Goal: Check status

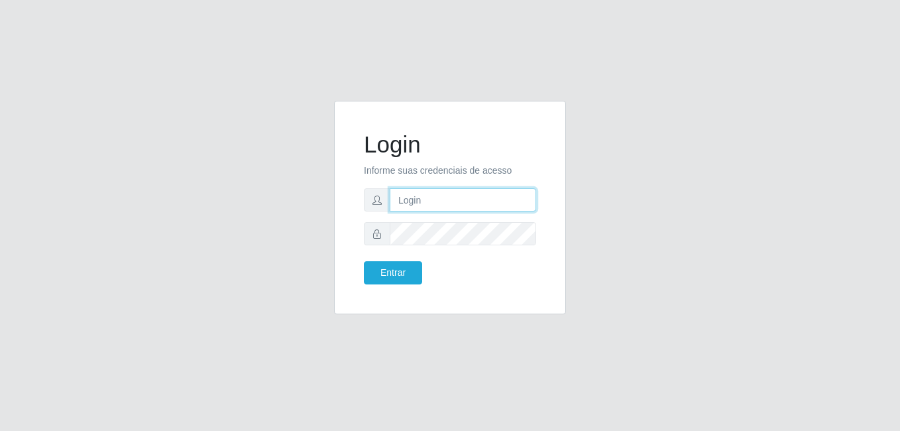
type input "[PERSON_NAME]"
click at [394, 261] on form "Login Informe suas credenciais de acesso [PERSON_NAME] Entrar" at bounding box center [450, 208] width 172 height 154
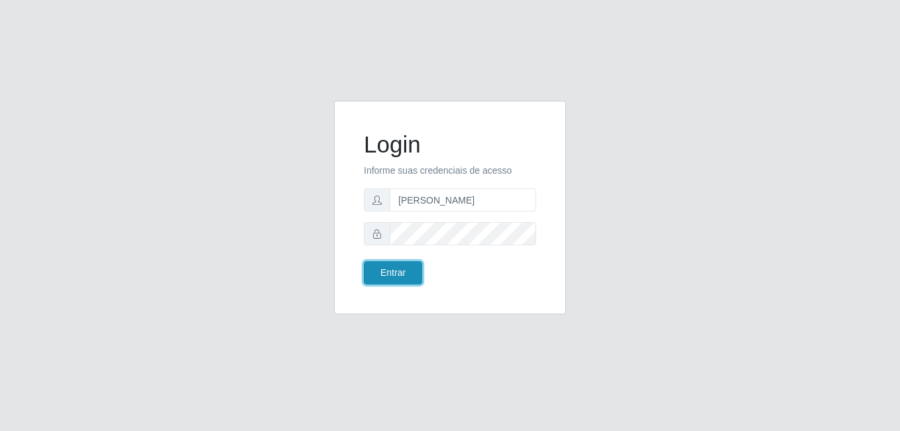
drag, startPoint x: 385, startPoint y: 267, endPoint x: 378, endPoint y: 266, distance: 7.3
click at [386, 267] on button "Entrar" at bounding box center [393, 272] width 58 height 23
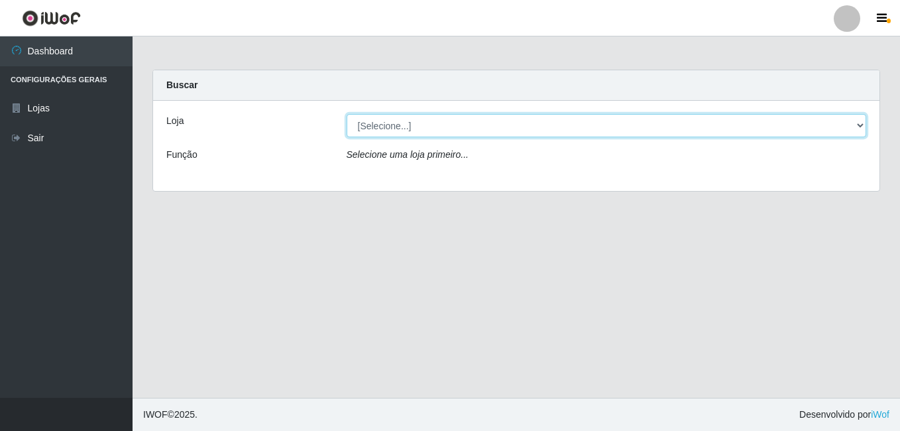
click at [407, 126] on select "[Selecione...] Bemais Supermercados - [GEOGRAPHIC_DATA]" at bounding box center [607, 125] width 520 height 23
select select "249"
click at [347, 114] on select "[Selecione...] Bemais Supermercados - [GEOGRAPHIC_DATA]" at bounding box center [607, 125] width 520 height 23
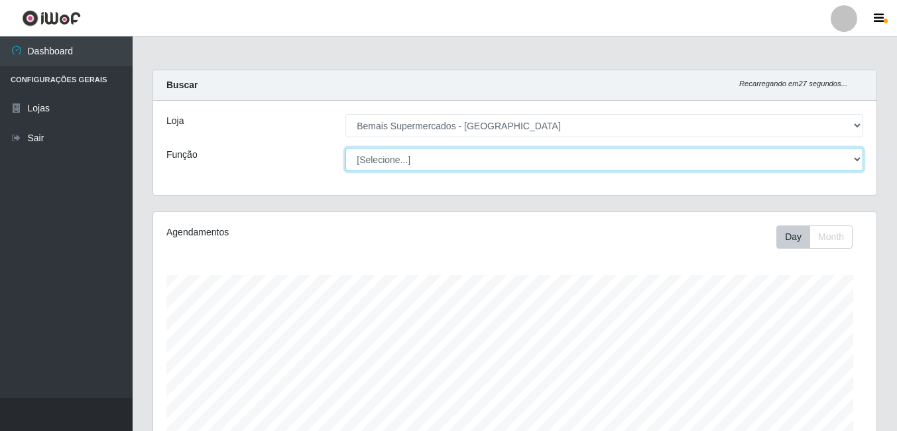
click at [722, 154] on select "[Selecione...] ASG ASG + ASG ++ Auxiliar de Depósito Auxiliar de Depósito + Aux…" at bounding box center [604, 159] width 518 height 23
click at [345, 148] on select "[Selecione...] ASG ASG + ASG ++ Auxiliar de Depósito Auxiliar de Depósito + Aux…" at bounding box center [604, 159] width 518 height 23
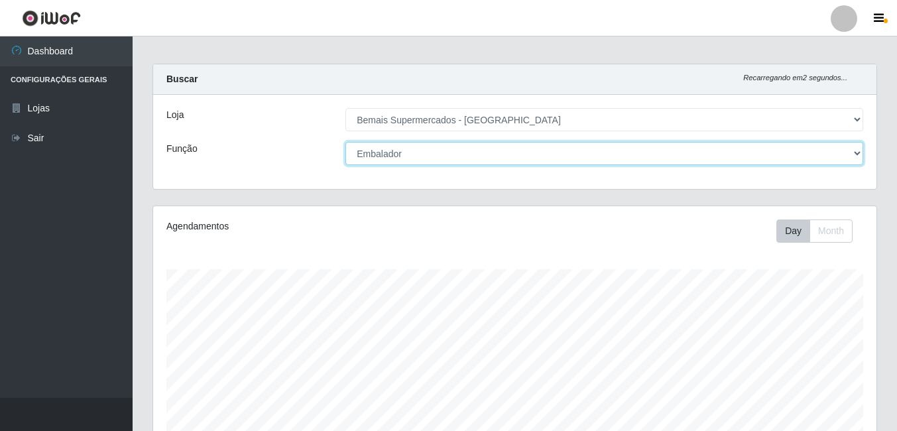
scroll to position [0, 0]
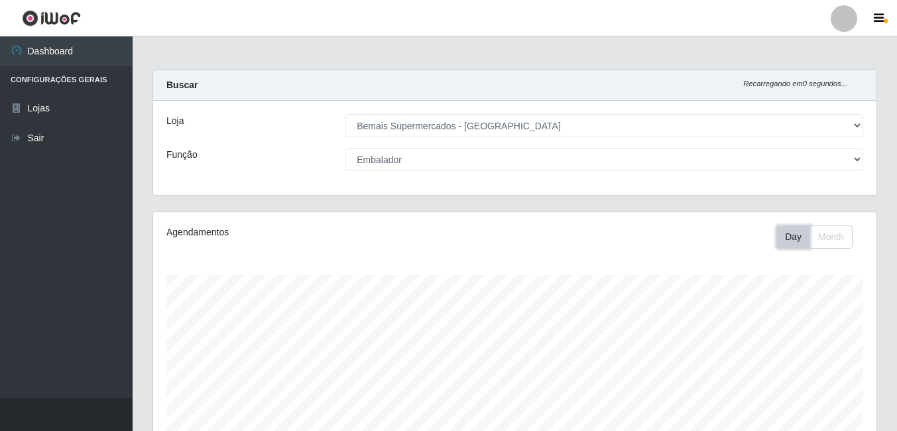
click at [789, 233] on button "Day" at bounding box center [793, 236] width 34 height 23
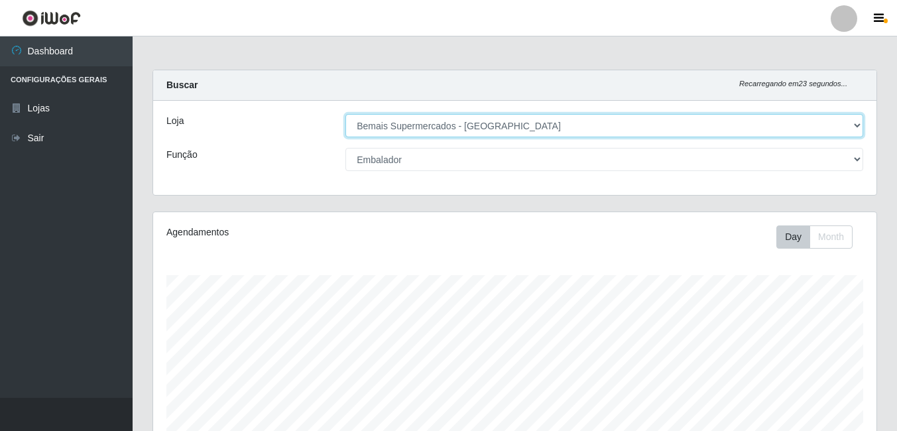
click at [829, 127] on select "[Selecione...] Bemais Supermercados - [GEOGRAPHIC_DATA]" at bounding box center [604, 125] width 518 height 23
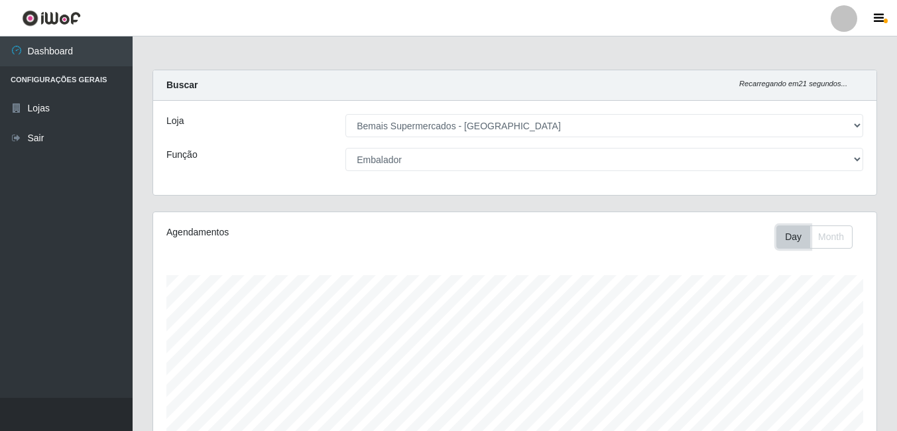
click at [797, 230] on button "Day" at bounding box center [793, 236] width 34 height 23
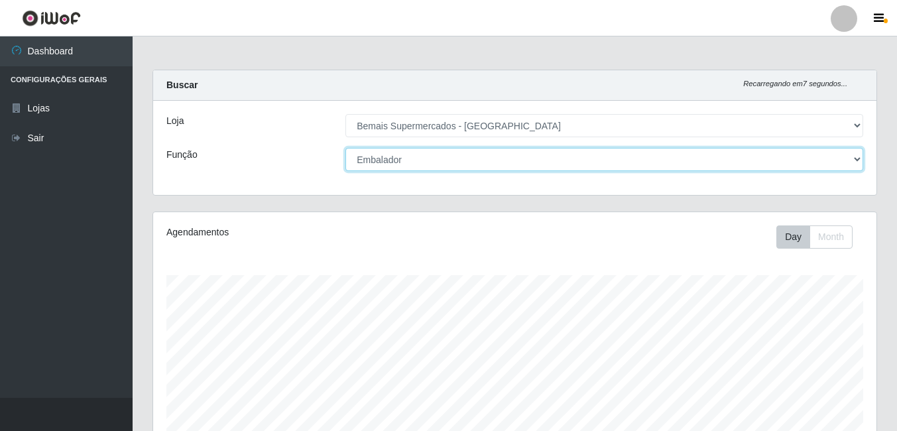
click at [457, 154] on select "[Selecione...] ASG ASG + ASG ++ Auxiliar de Depósito Auxiliar de Depósito + Aux…" at bounding box center [604, 159] width 518 height 23
click at [345, 148] on select "[Selecione...] ASG ASG + ASG ++ Auxiliar de Depósito Auxiliar de Depósito + Aux…" at bounding box center [604, 159] width 518 height 23
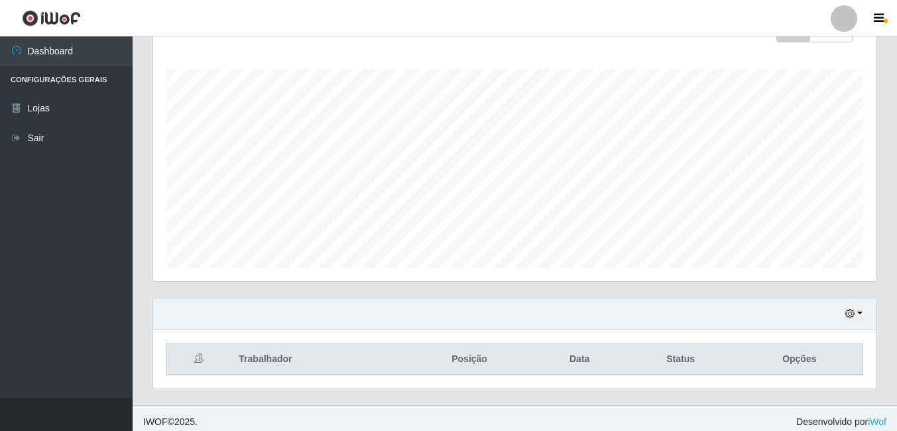
scroll to position [213, 0]
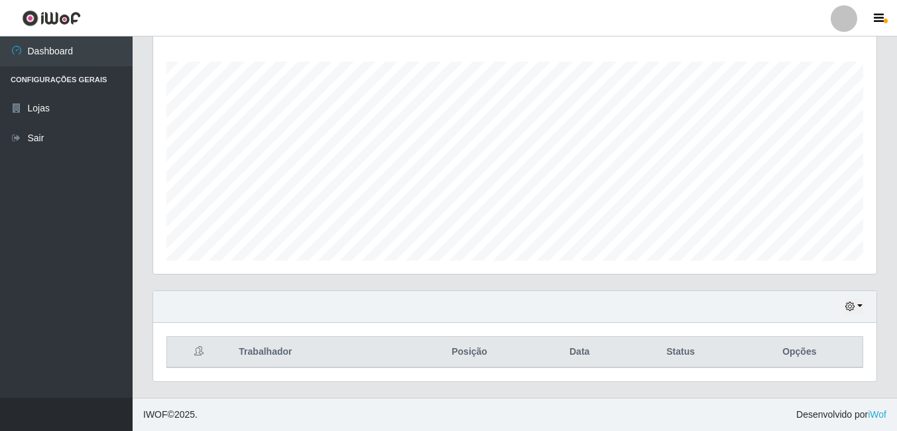
click at [587, 356] on th "Data" at bounding box center [579, 352] width 91 height 31
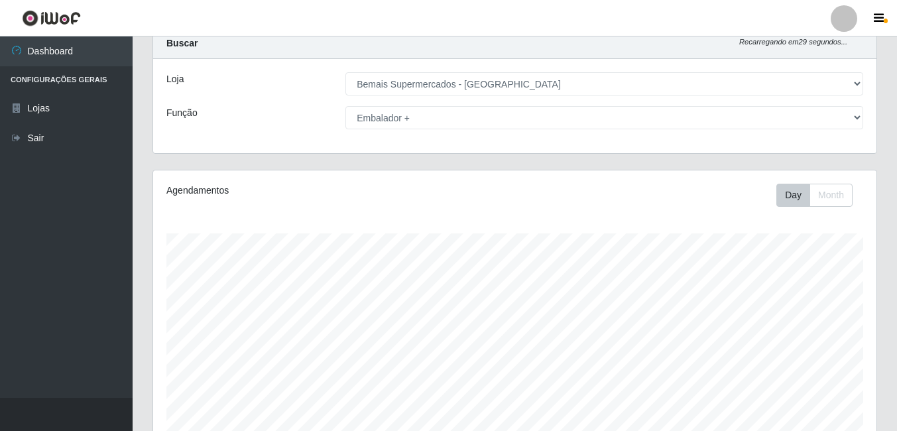
scroll to position [0, 0]
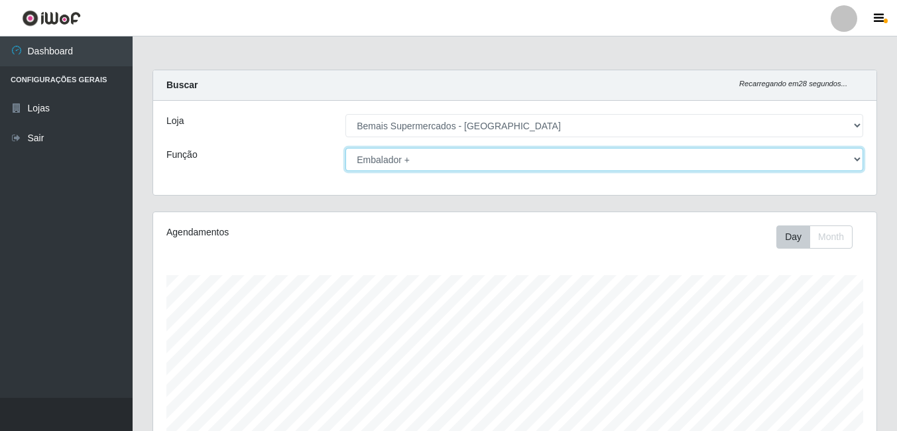
click at [587, 157] on select "[Selecione...] ASG ASG + ASG ++ Auxiliar de Depósito Auxiliar de Depósito + Aux…" at bounding box center [604, 159] width 518 height 23
click at [345, 148] on select "[Selecione...] ASG ASG + ASG ++ Auxiliar de Depósito Auxiliar de Depósito + Aux…" at bounding box center [604, 159] width 518 height 23
click at [564, 158] on select "[Selecione...] ASG ASG + ASG ++ Auxiliar de Depósito Auxiliar de Depósito + Aux…" at bounding box center [604, 159] width 518 height 23
click at [345, 148] on select "[Selecione...] ASG ASG + ASG ++ Auxiliar de Depósito Auxiliar de Depósito + Aux…" at bounding box center [604, 159] width 518 height 23
click at [488, 157] on select "[Selecione...] ASG ASG + ASG ++ Auxiliar de Depósito Auxiliar de Depósito + Aux…" at bounding box center [604, 159] width 518 height 23
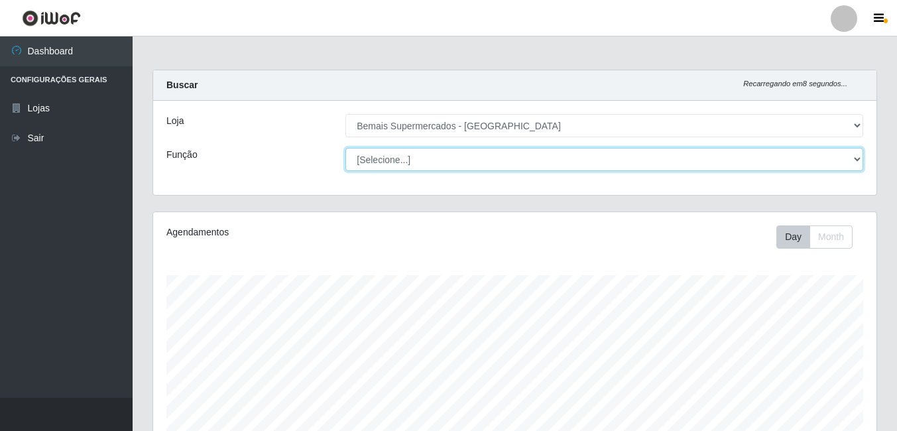
select select "1"
click at [345, 148] on select "[Selecione...] ASG ASG + ASG ++ Auxiliar de Depósito Auxiliar de Depósito + Aux…" at bounding box center [604, 159] width 518 height 23
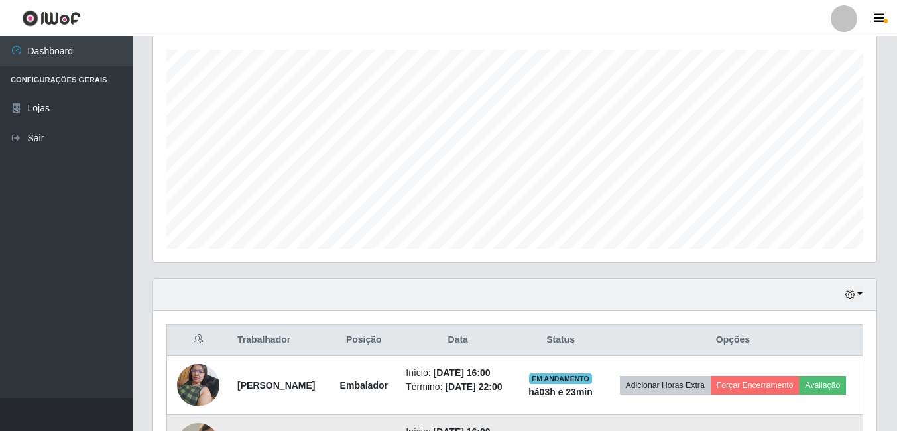
scroll to position [351, 0]
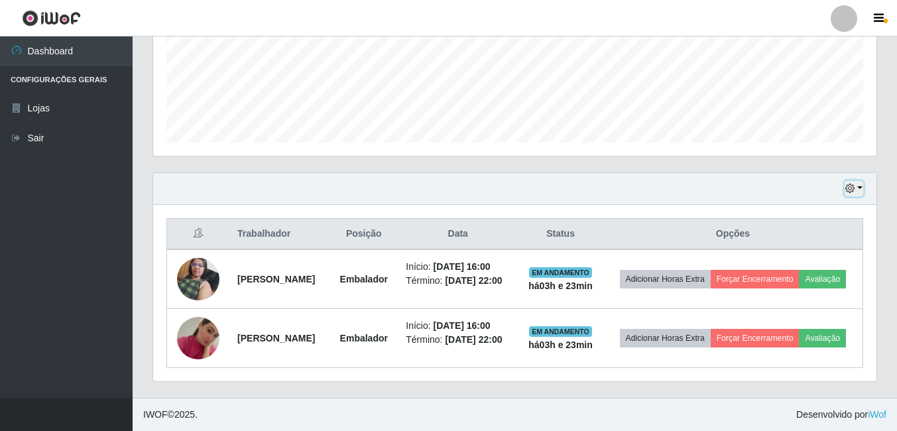
click at [849, 184] on icon "button" at bounding box center [849, 188] width 9 height 9
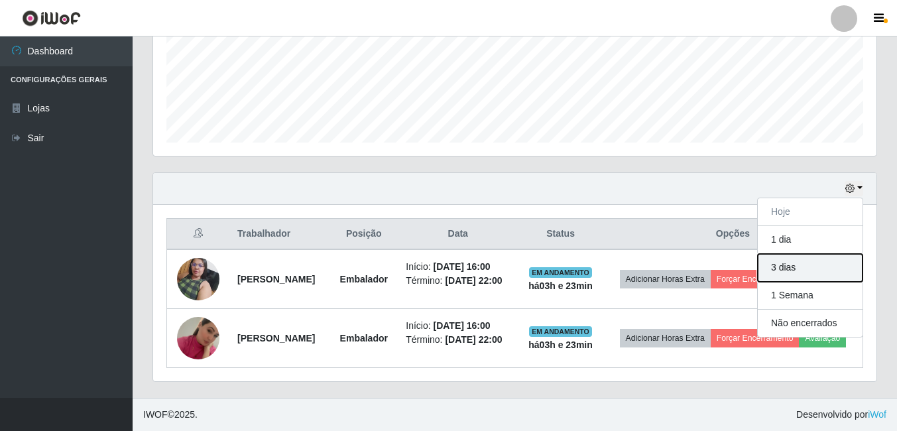
click at [800, 254] on button "3 dias" at bounding box center [810, 268] width 105 height 28
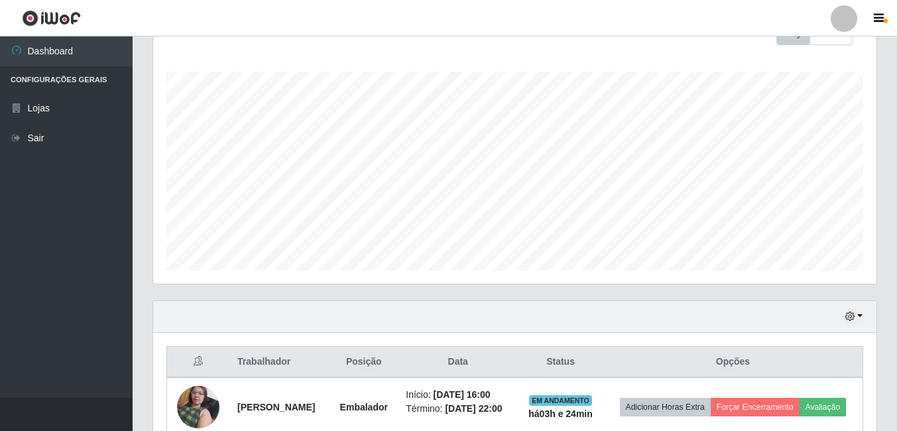
scroll to position [227, 0]
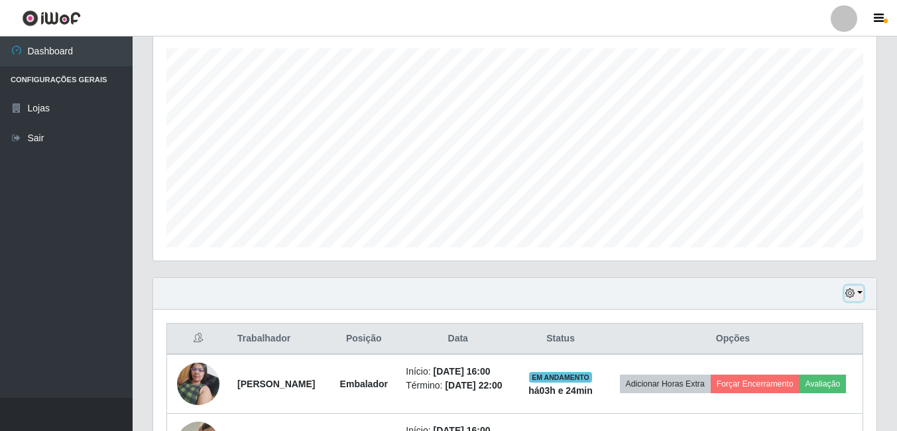
click at [853, 290] on icon "button" at bounding box center [849, 292] width 9 height 9
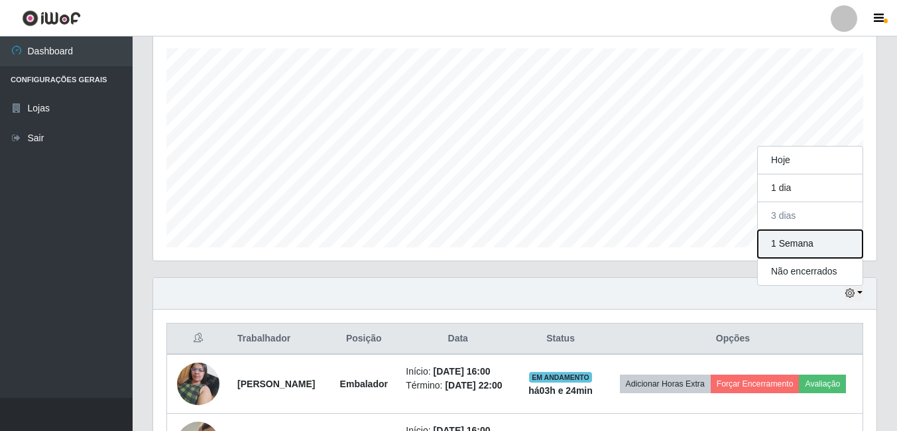
click at [820, 238] on button "1 Semana" at bounding box center [810, 244] width 105 height 28
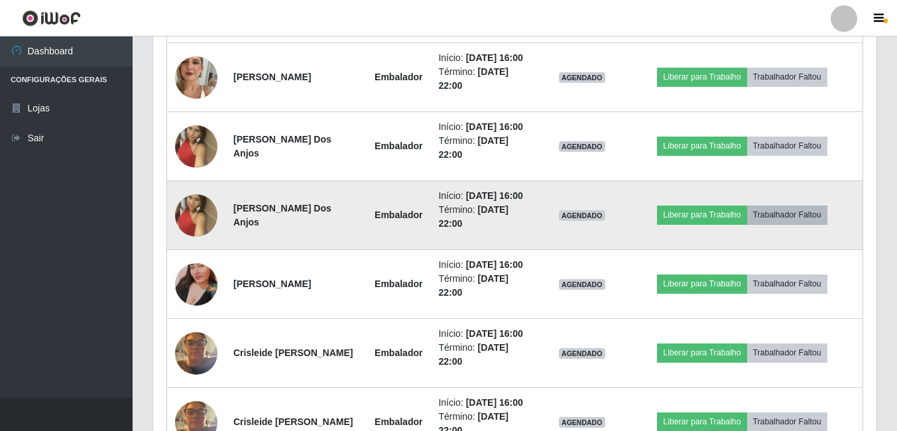
scroll to position [823, 0]
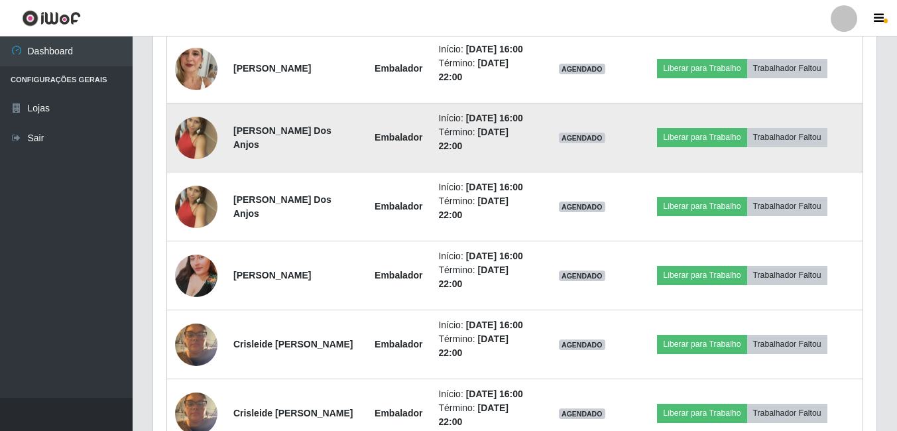
click at [200, 131] on img at bounding box center [196, 138] width 42 height 76
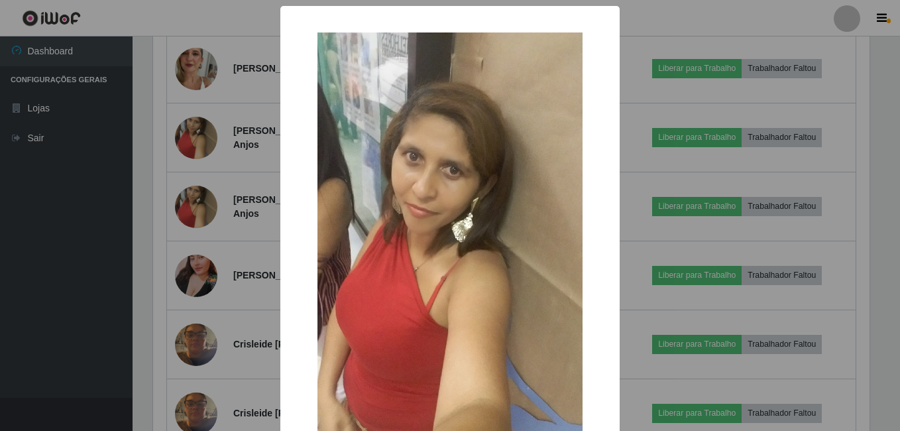
click at [211, 140] on div "× OK Cancel" at bounding box center [450, 215] width 900 height 431
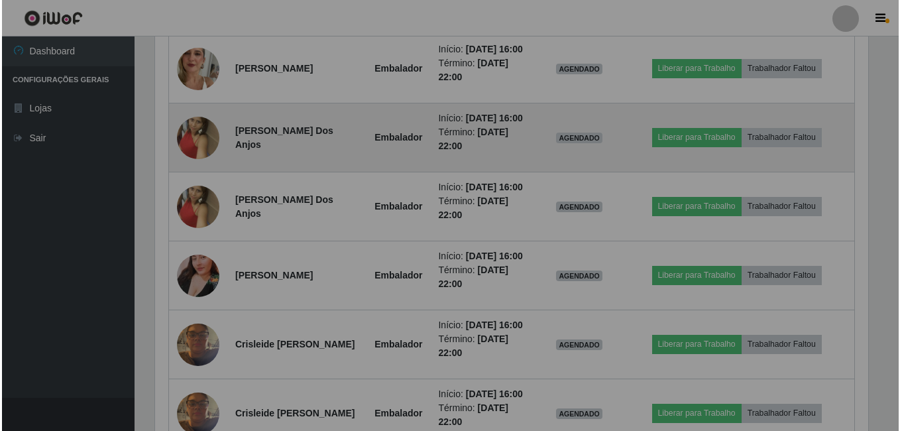
scroll to position [275, 723]
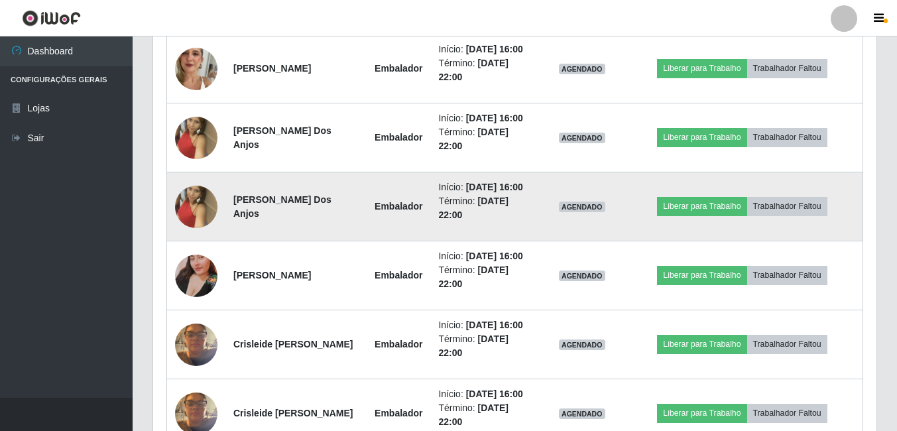
click at [188, 200] on img at bounding box center [196, 207] width 42 height 76
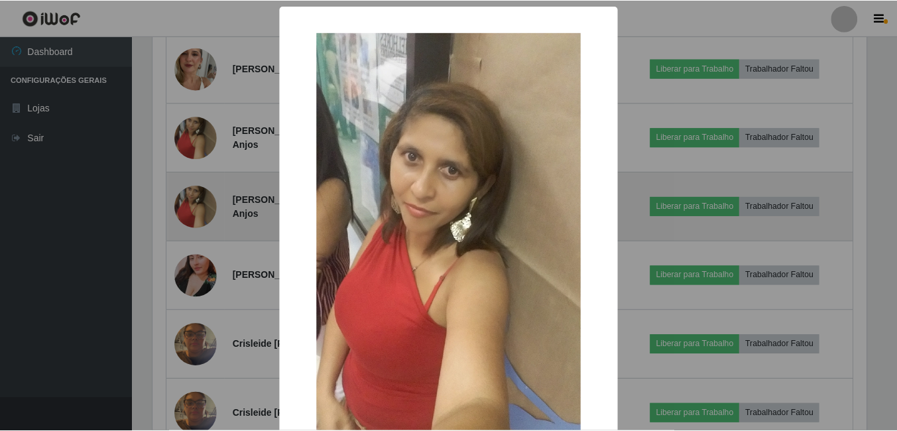
scroll to position [275, 717]
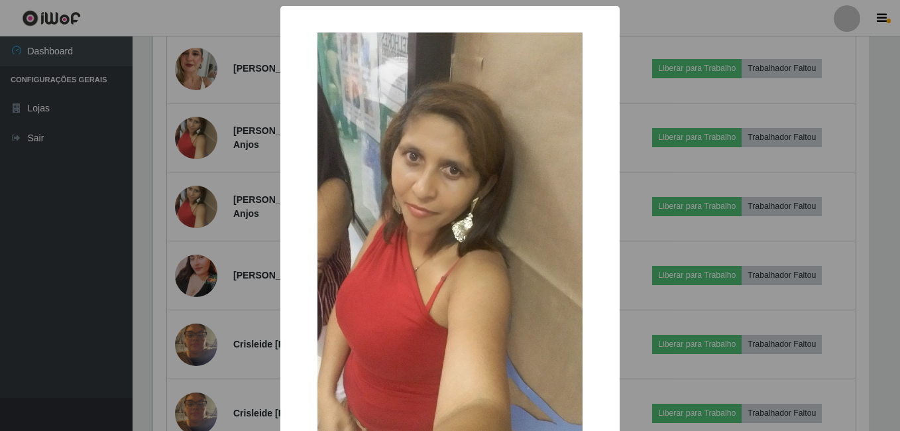
click at [223, 193] on div "× OK Cancel" at bounding box center [450, 215] width 900 height 431
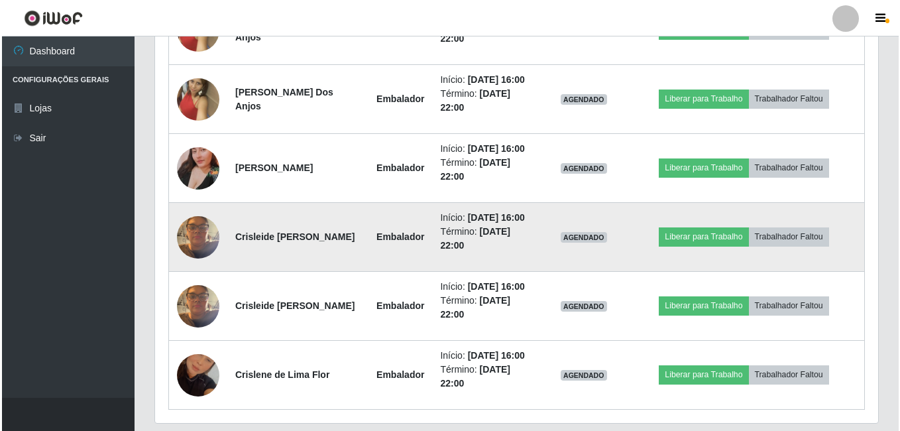
scroll to position [955, 0]
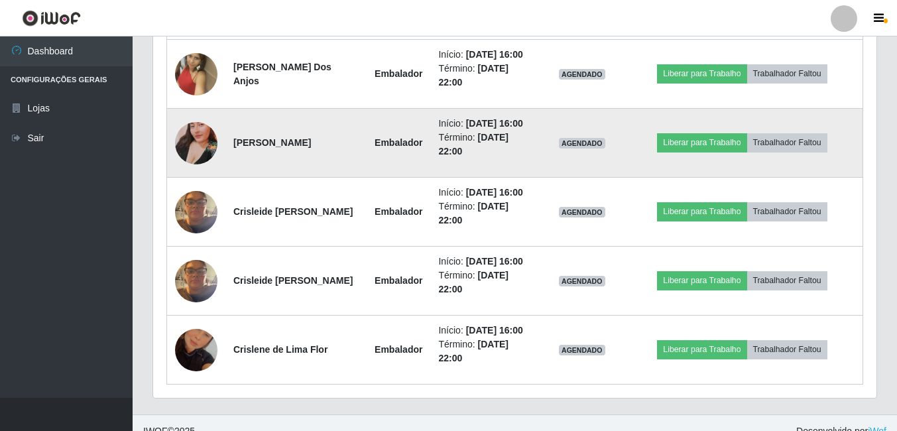
click at [187, 146] on img at bounding box center [196, 143] width 42 height 76
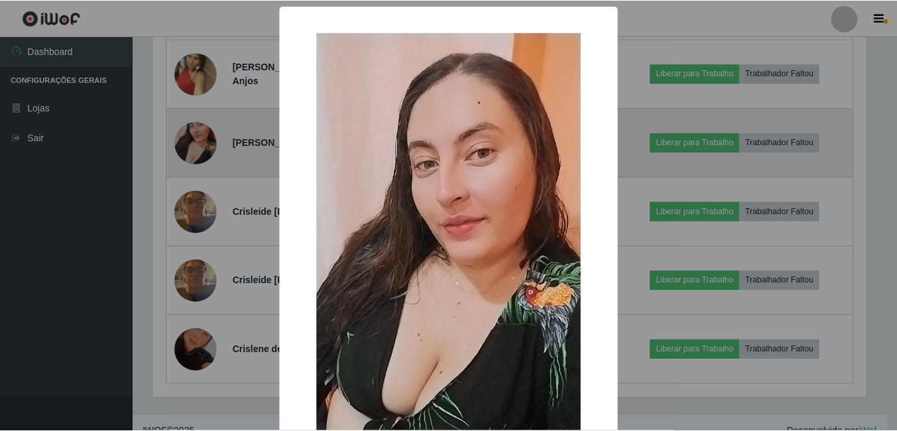
scroll to position [275, 717]
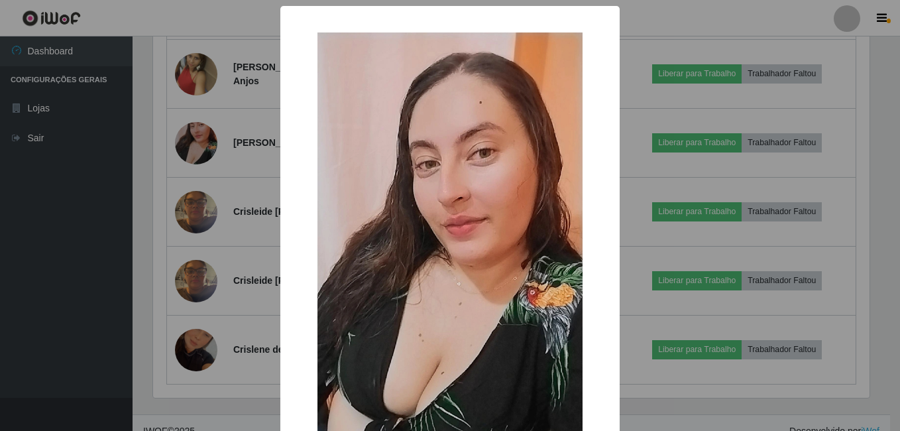
click at [188, 149] on div "× OK Cancel" at bounding box center [450, 215] width 900 height 431
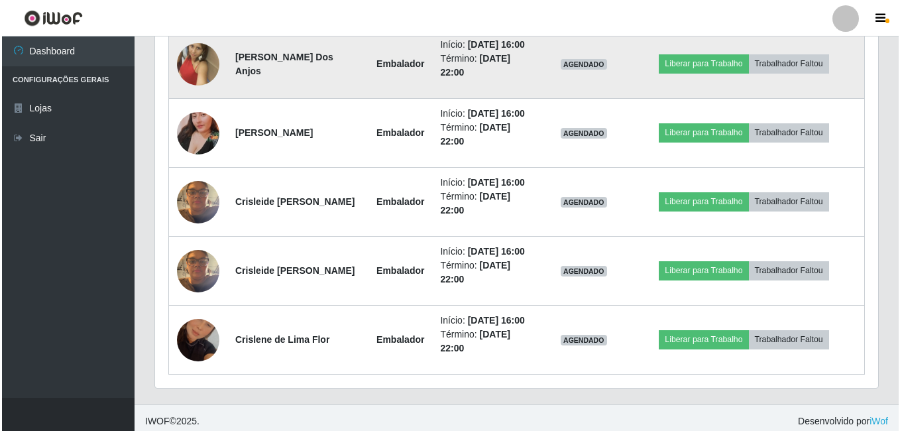
scroll to position [972, 0]
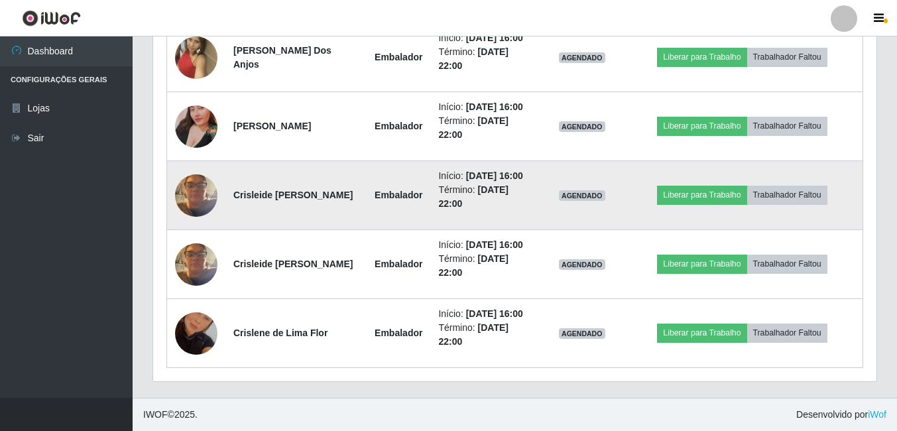
click at [192, 181] on img at bounding box center [196, 195] width 42 height 56
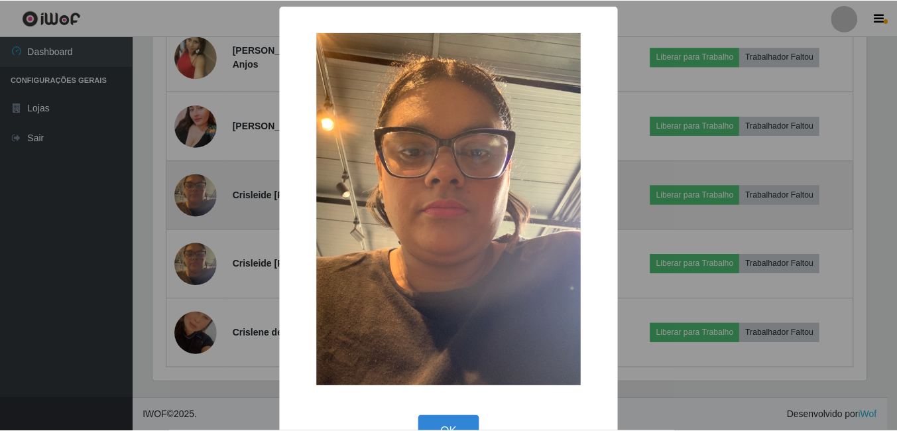
scroll to position [275, 717]
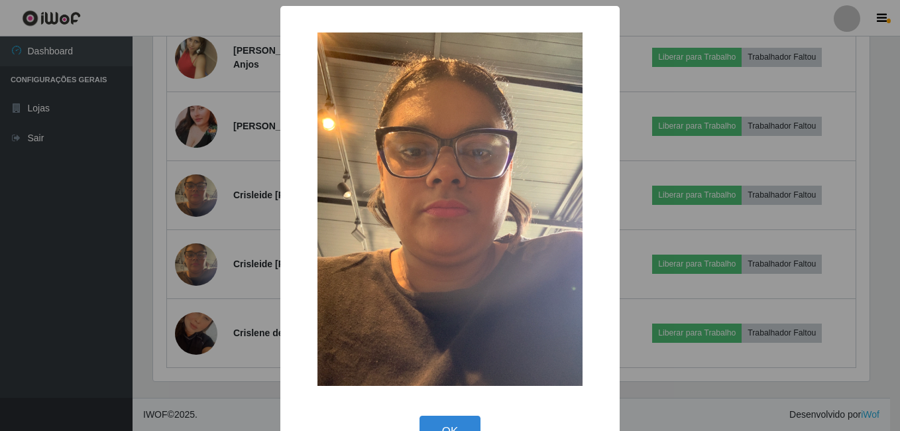
click at [199, 181] on div "× OK Cancel" at bounding box center [450, 215] width 900 height 431
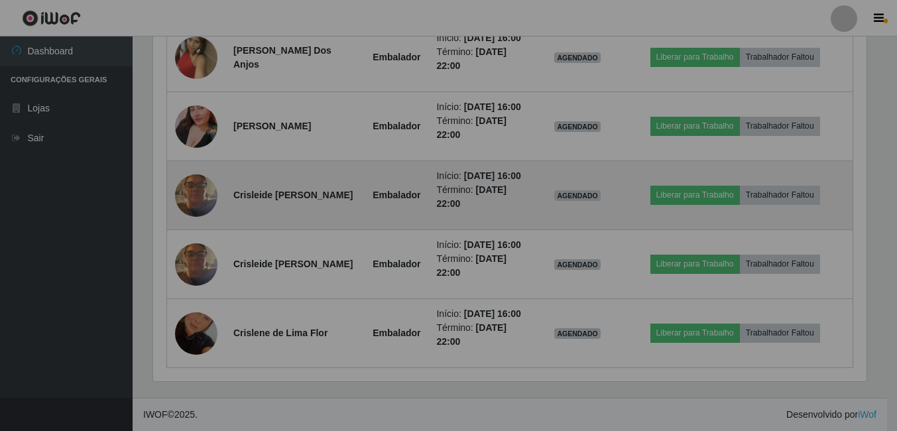
scroll to position [275, 723]
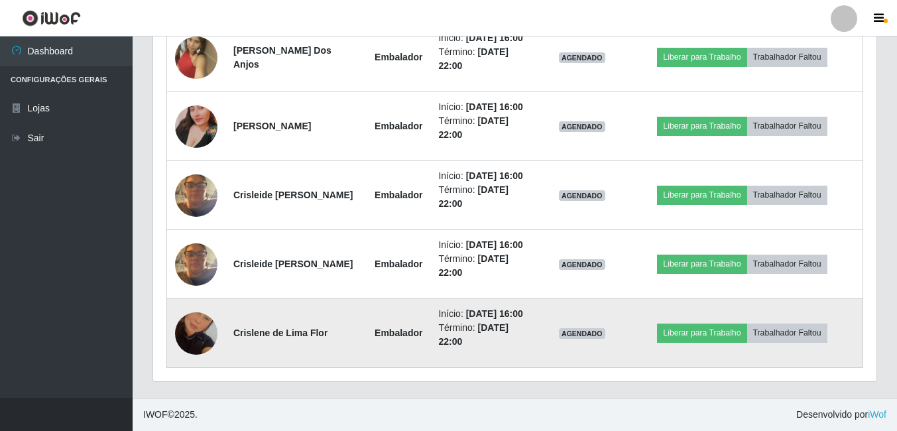
click at [192, 330] on img at bounding box center [196, 334] width 42 height 76
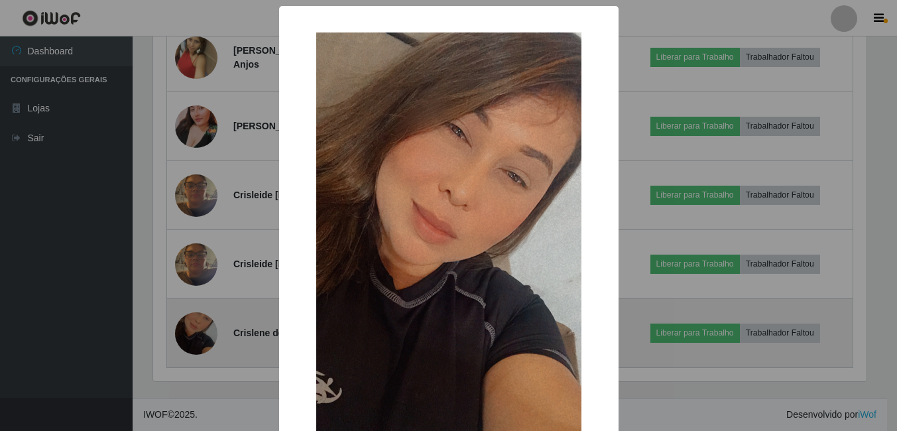
scroll to position [275, 717]
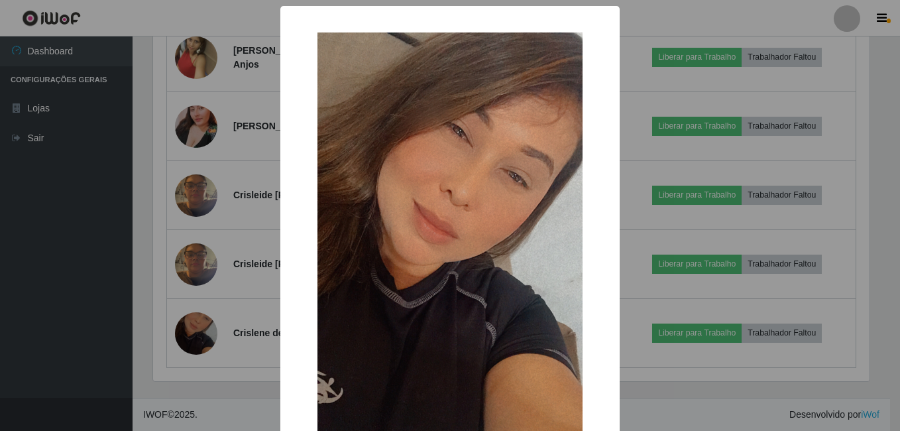
click at [218, 239] on div "× OK Cancel" at bounding box center [450, 215] width 900 height 431
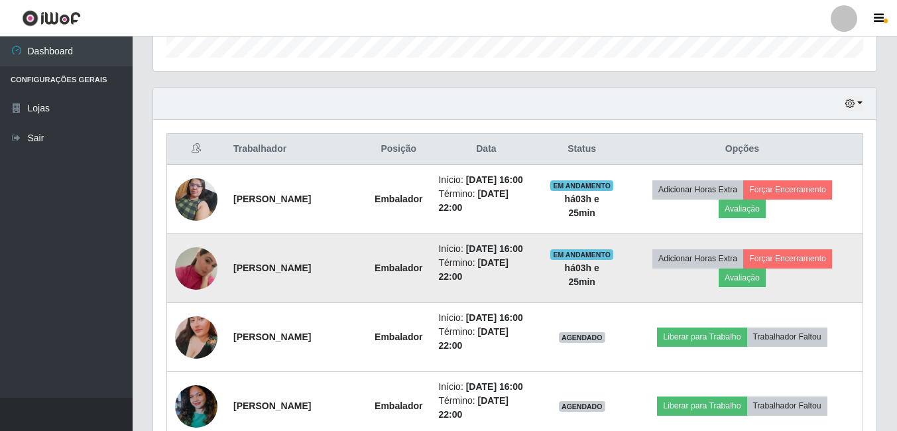
scroll to position [0, 0]
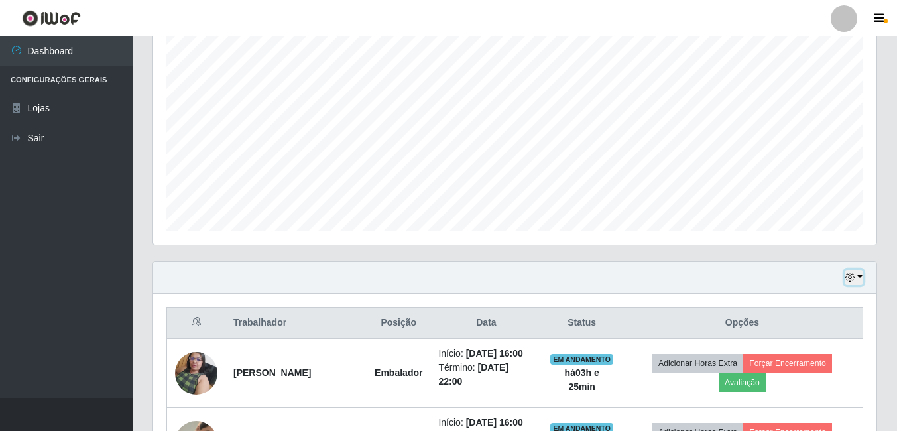
click at [852, 277] on icon "button" at bounding box center [849, 277] width 9 height 9
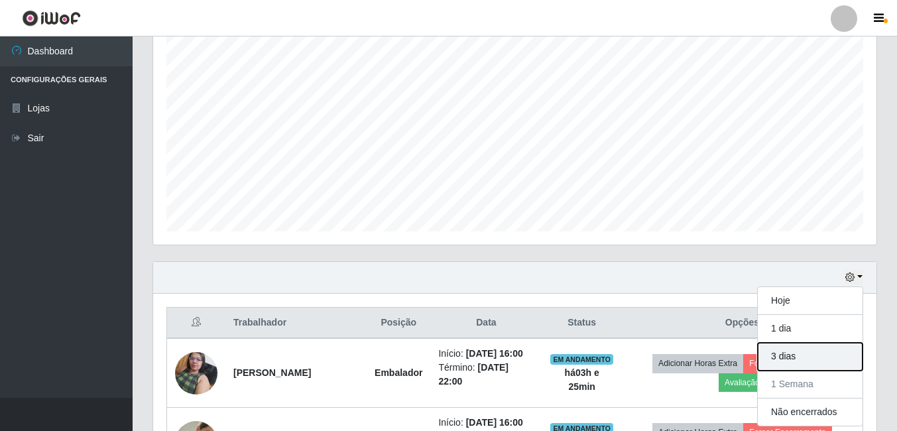
click at [788, 354] on button "3 dias" at bounding box center [810, 357] width 105 height 28
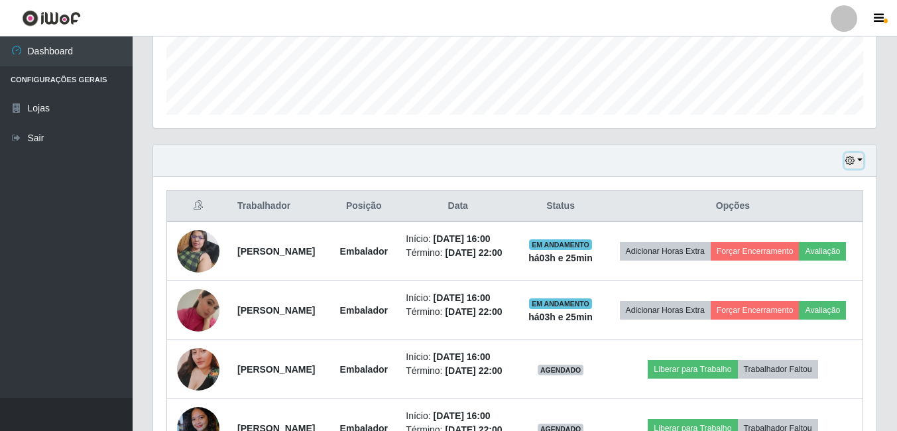
click at [849, 158] on icon "button" at bounding box center [849, 160] width 9 height 9
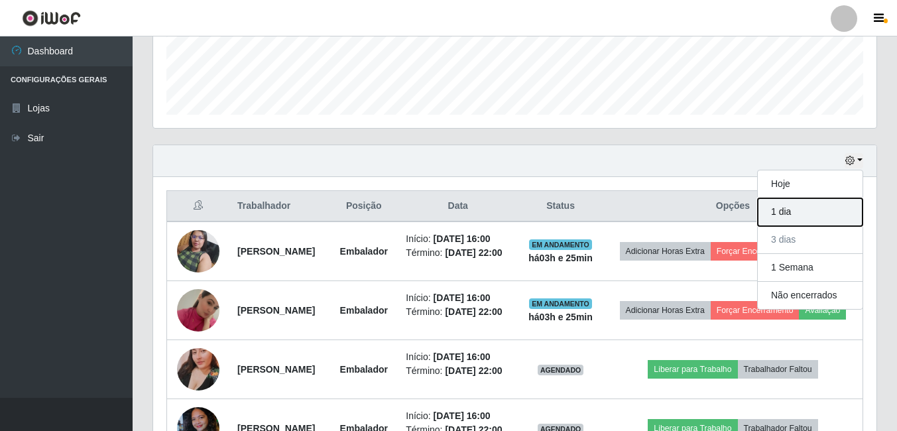
click at [790, 213] on button "1 dia" at bounding box center [810, 212] width 105 height 28
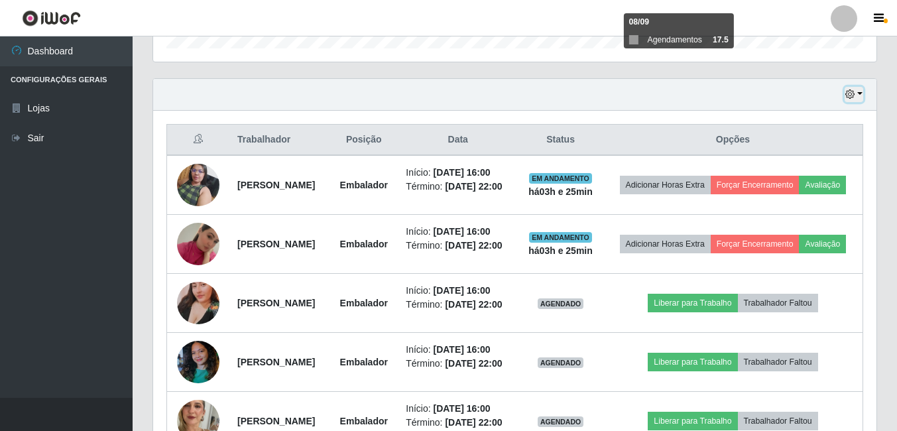
click at [851, 93] on icon "button" at bounding box center [849, 94] width 9 height 9
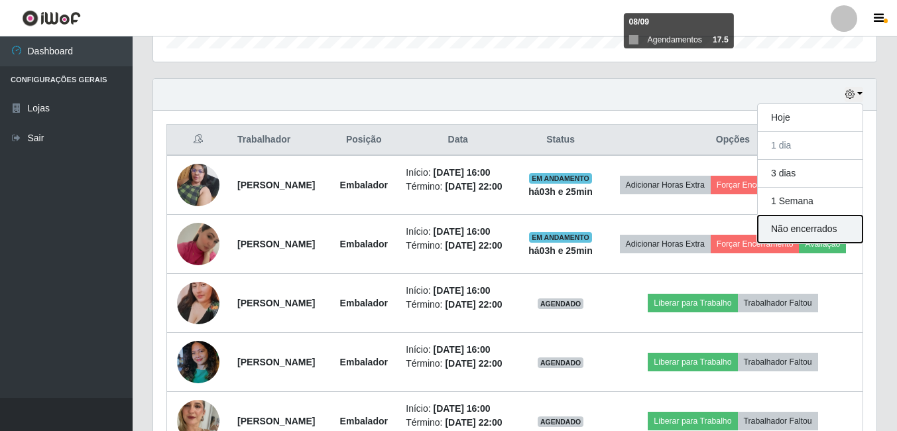
click at [778, 222] on button "Não encerrados" at bounding box center [810, 228] width 105 height 27
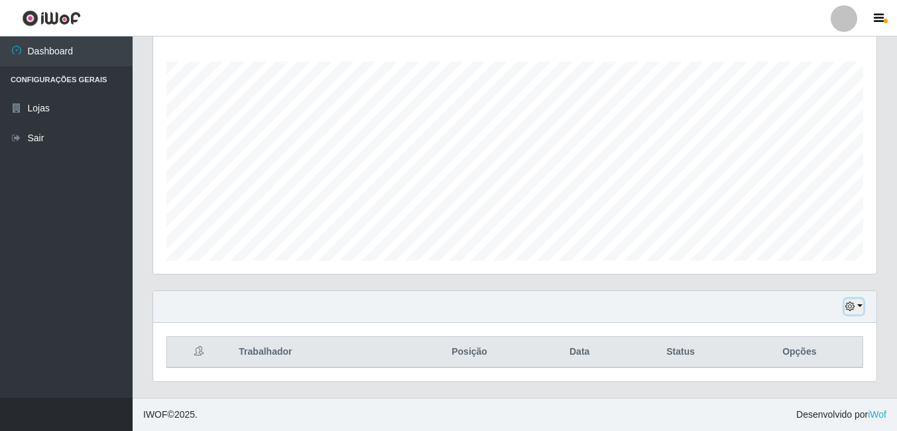
click at [851, 303] on icon "button" at bounding box center [849, 306] width 9 height 9
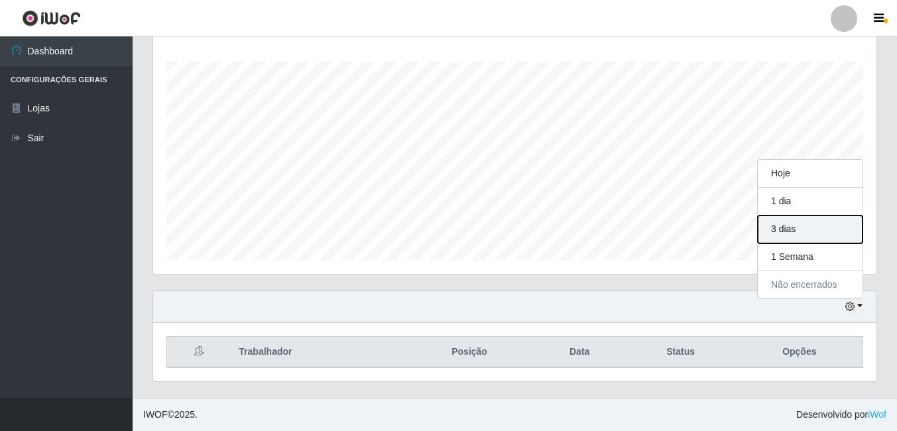
click at [804, 222] on button "3 dias" at bounding box center [810, 229] width 105 height 28
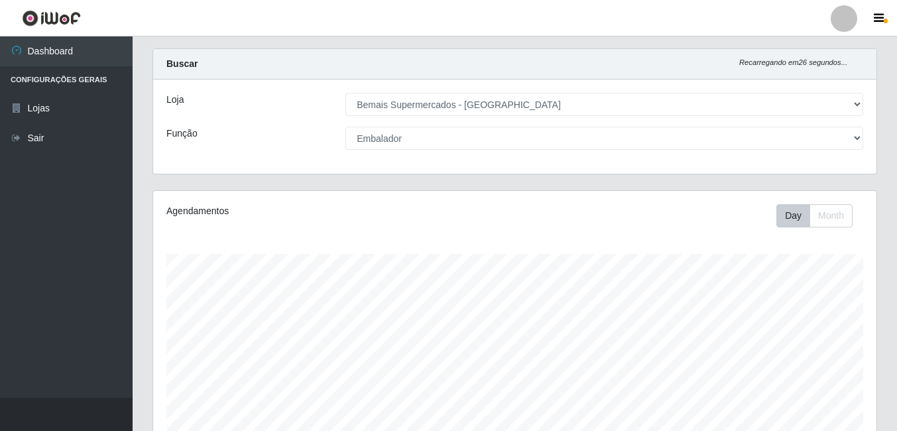
scroll to position [0, 0]
